Goal: Task Accomplishment & Management: Complete application form

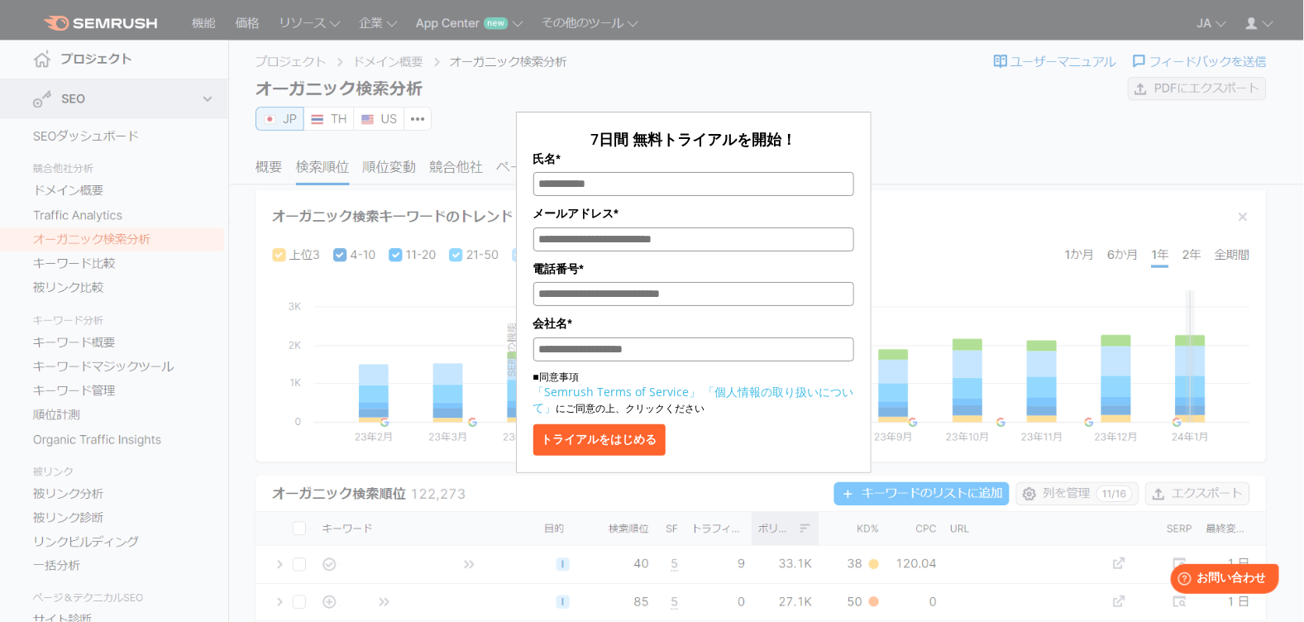
click at [662, 183] on input "氏名*" at bounding box center [694, 184] width 321 height 24
type input "****"
type input "**********"
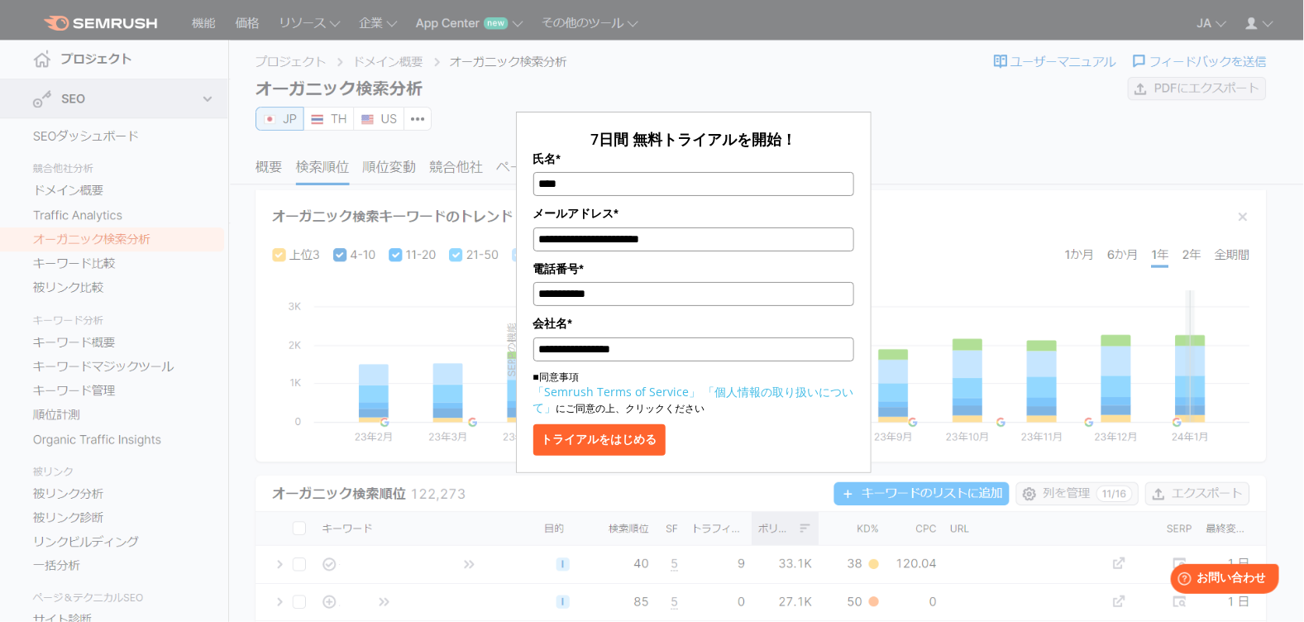
click at [629, 443] on button "トライアルをはじめる" at bounding box center [600, 439] width 132 height 31
